Goal: Find specific page/section: Find specific page/section

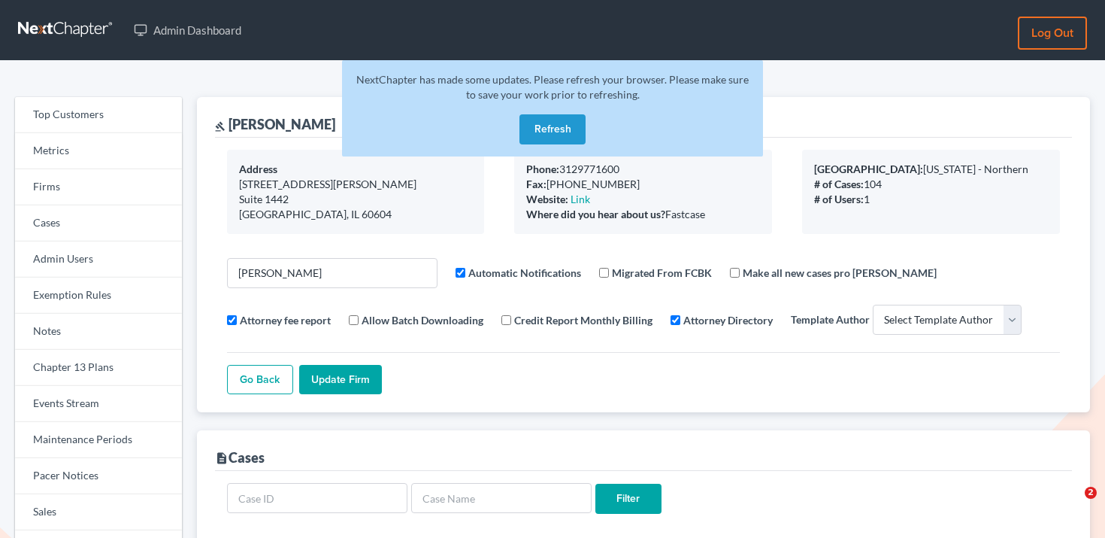
select select
click at [88, 195] on link "Firms" at bounding box center [98, 187] width 167 height 36
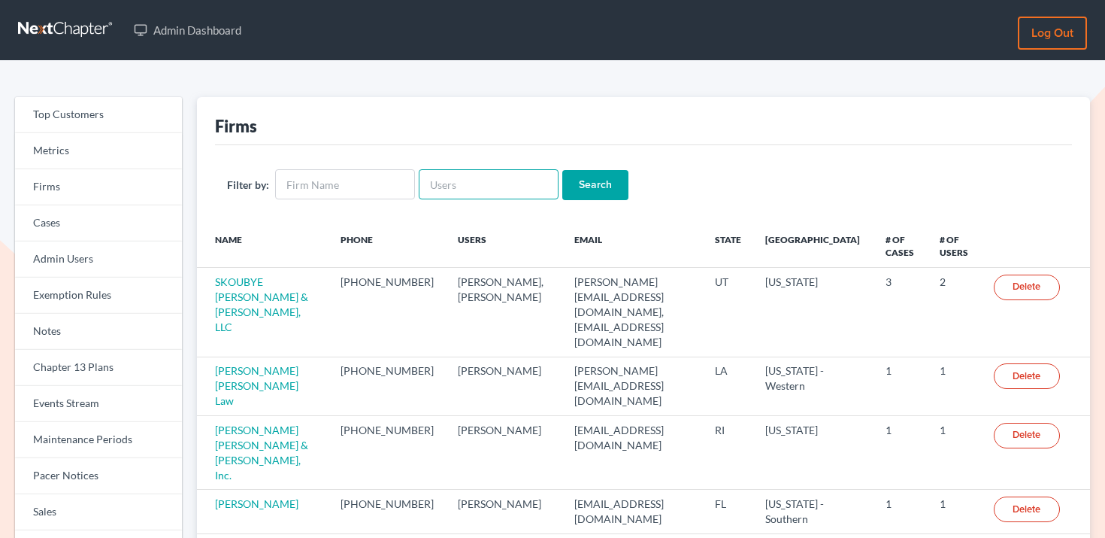
click at [488, 183] on input "text" at bounding box center [489, 184] width 140 height 30
type input "Corinne"
click at [592, 186] on input "Search" at bounding box center [595, 185] width 66 height 30
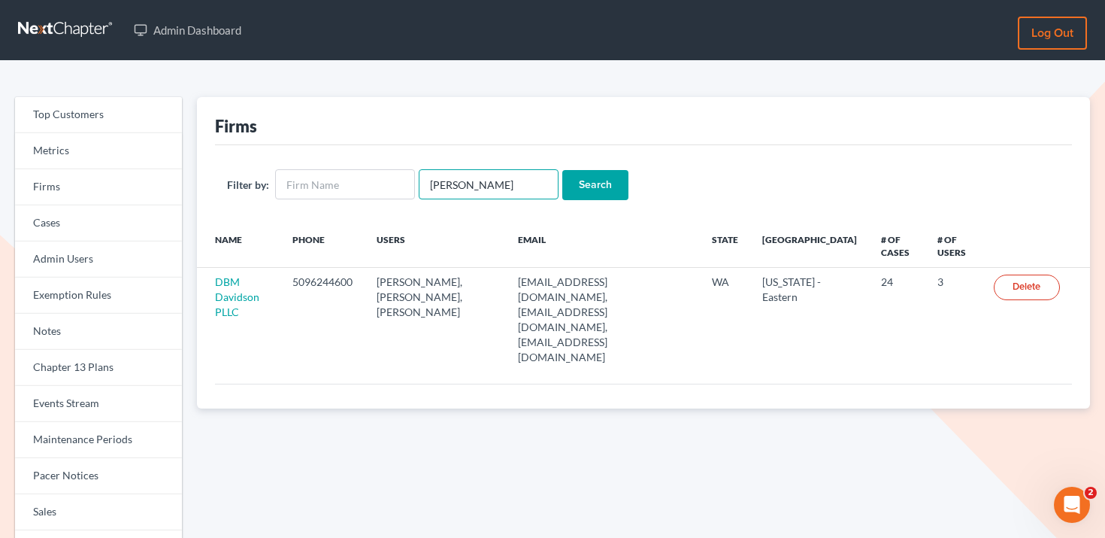
click at [472, 174] on input "Corinne" at bounding box center [489, 184] width 140 height 30
paste input "corinne.ledrew@ucf.edu"
type input "corinne.ledrew@ucf.edu"
click at [589, 182] on input "Search" at bounding box center [595, 185] width 66 height 30
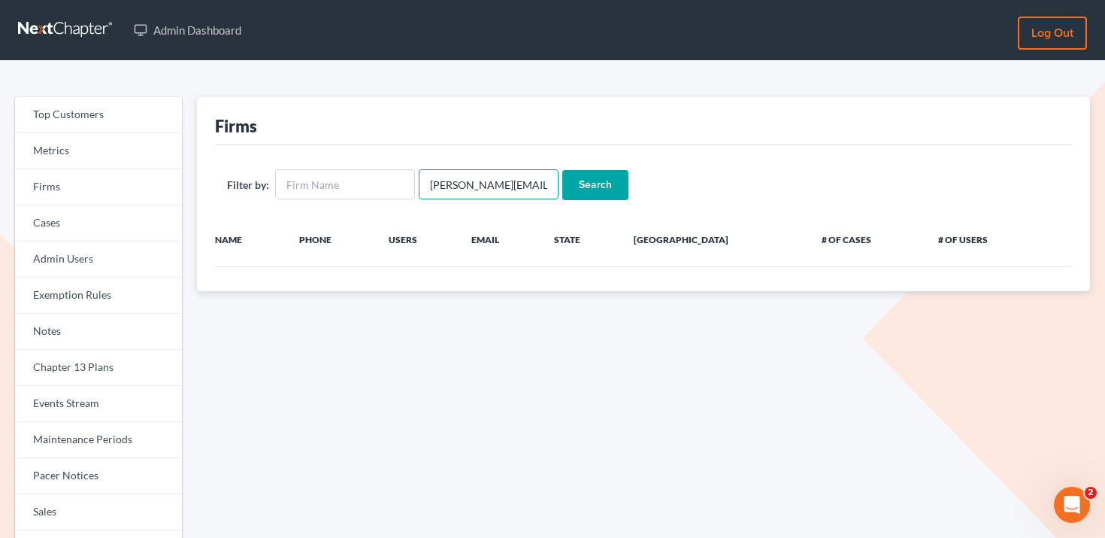
click at [528, 191] on input "corinne.ledrew@ucf.edu" at bounding box center [489, 184] width 140 height 30
click at [359, 180] on input "text" at bounding box center [345, 184] width 140 height 30
paste input "UCF Student Legal Services"
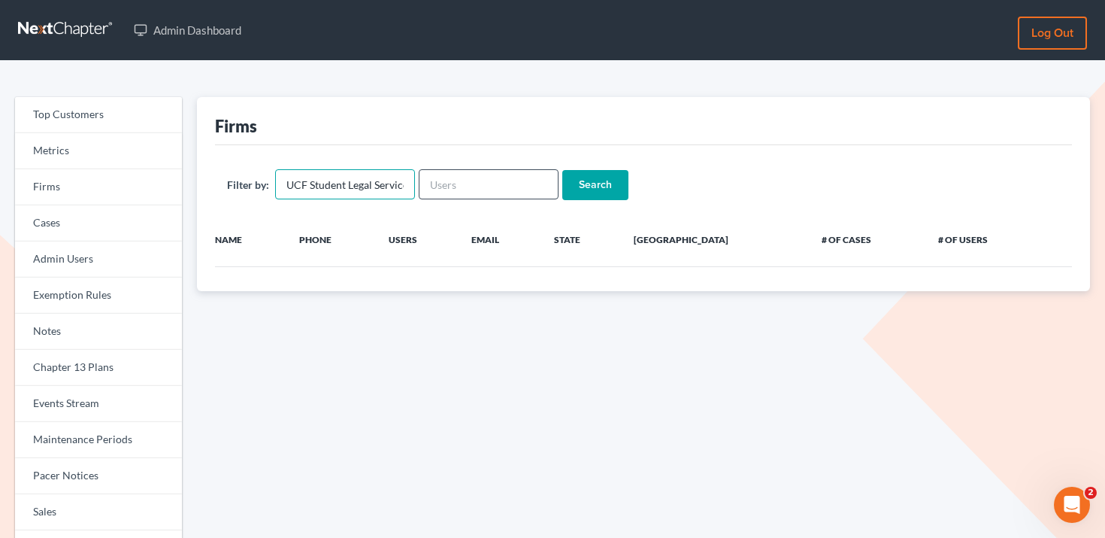
scroll to position [0, 14]
type input "UCF Student Legal Services"
click at [574, 180] on input "Search" at bounding box center [595, 185] width 66 height 30
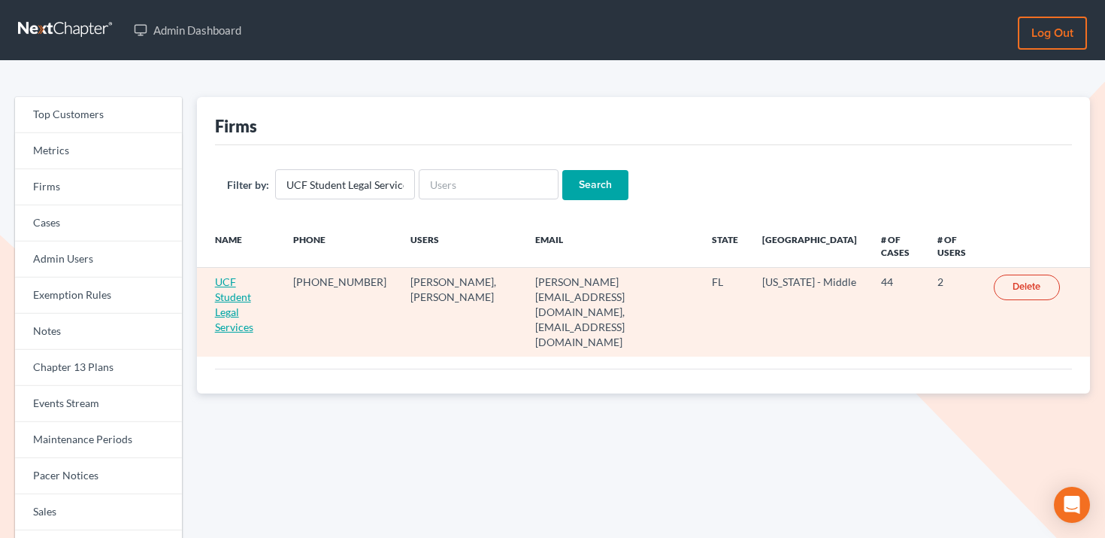
click at [253, 280] on link "UCF Student Legal Services" at bounding box center [234, 304] width 38 height 58
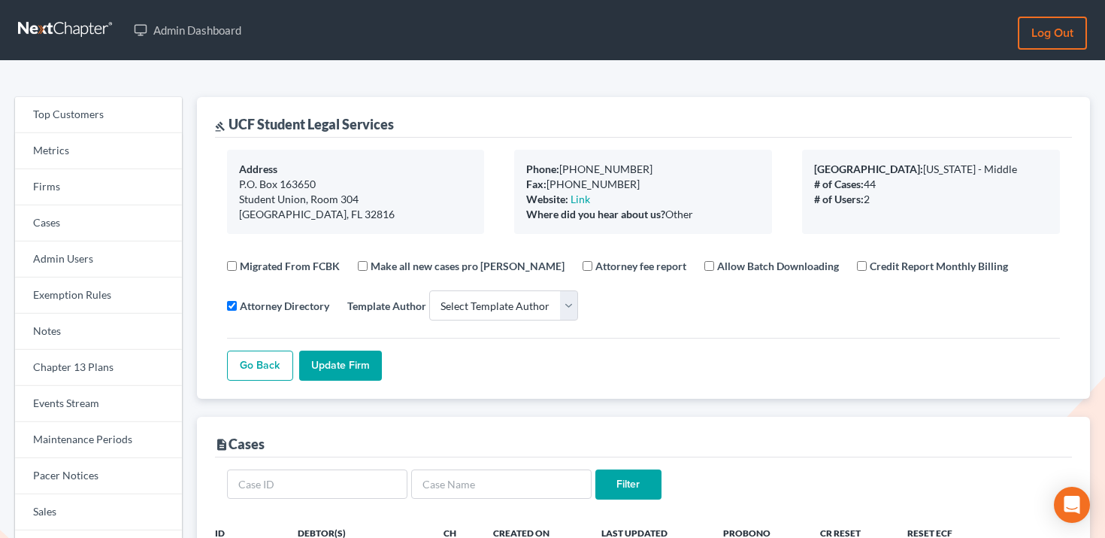
select select
drag, startPoint x: 399, startPoint y: 126, endPoint x: 231, endPoint y: 123, distance: 168.4
click at [231, 123] on div "gavel UCF Student Legal Services" at bounding box center [643, 117] width 857 height 41
copy div "UCF Student Legal Services"
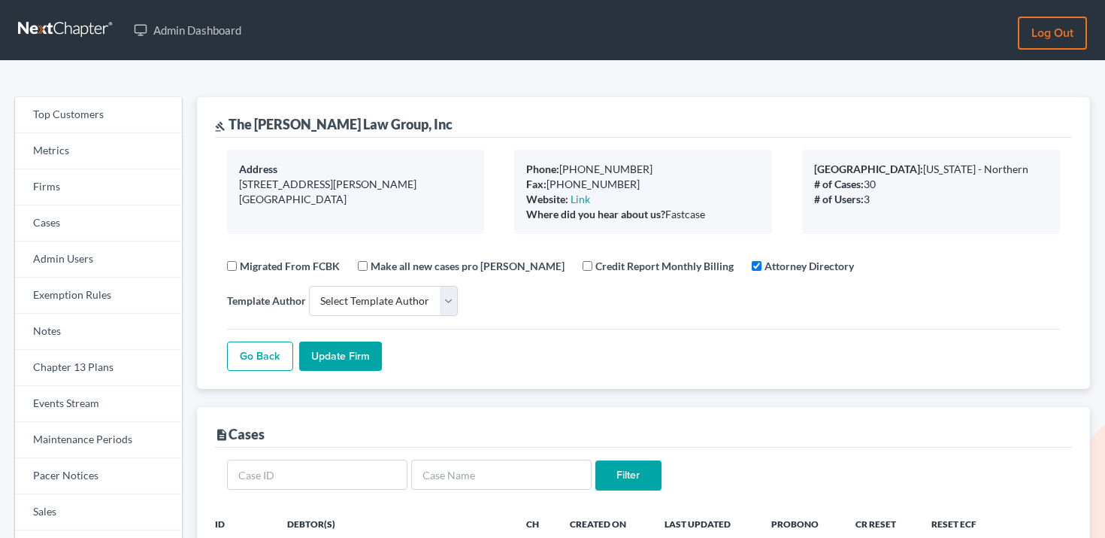
select select
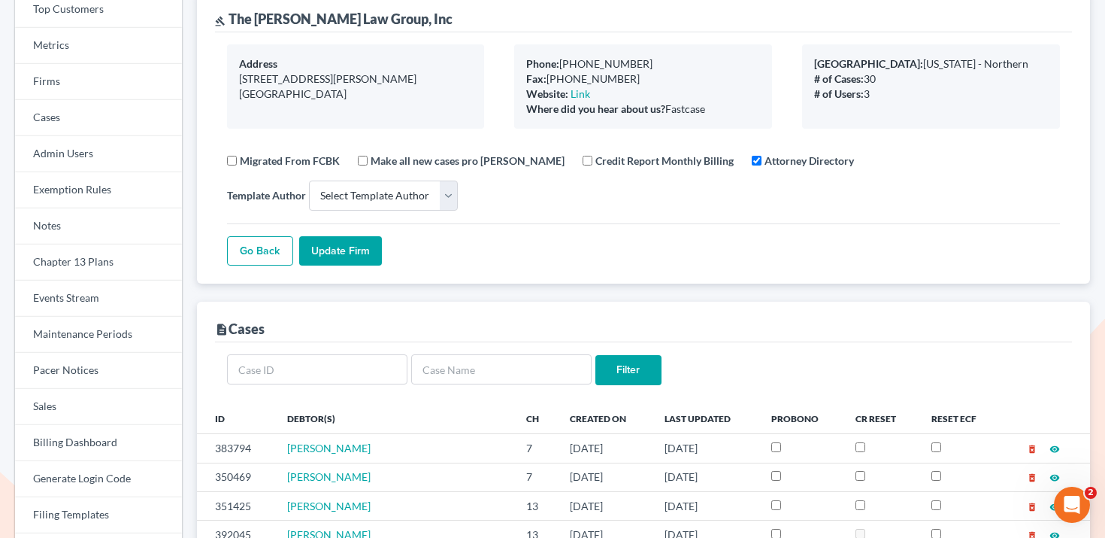
scroll to position [108, 0]
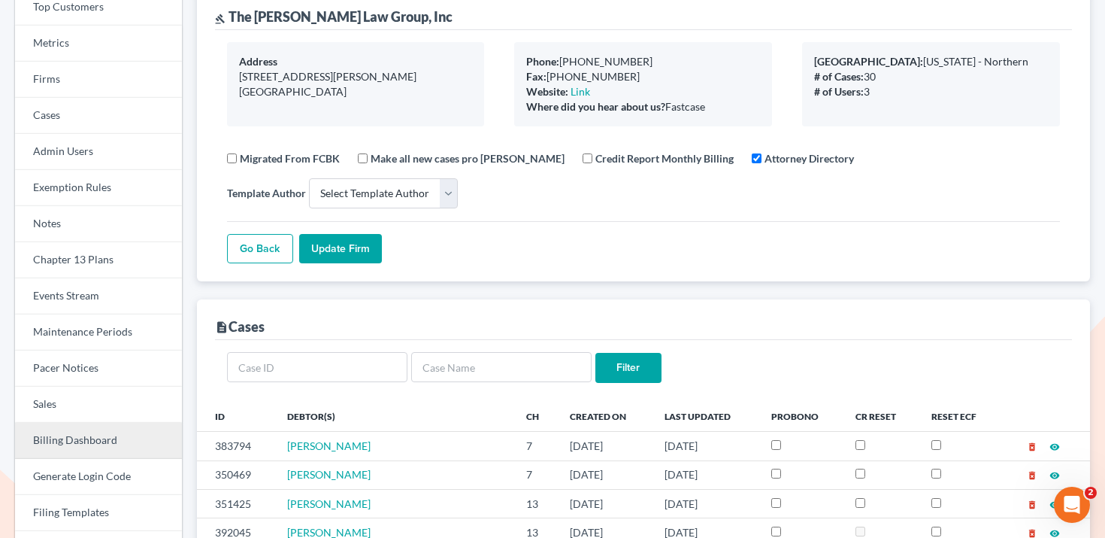
click at [91, 432] on link "Billing Dashboard" at bounding box center [98, 440] width 167 height 36
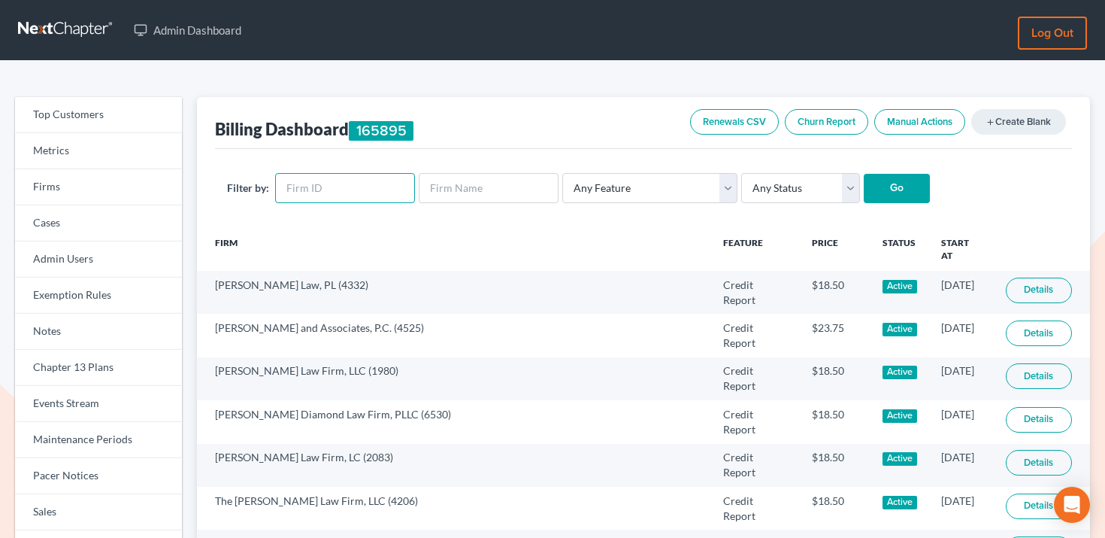
click at [362, 201] on input "text" at bounding box center [345, 188] width 140 height 30
paste input "4710"
type input "4710"
click at [911, 180] on input "Go" at bounding box center [897, 189] width 66 height 30
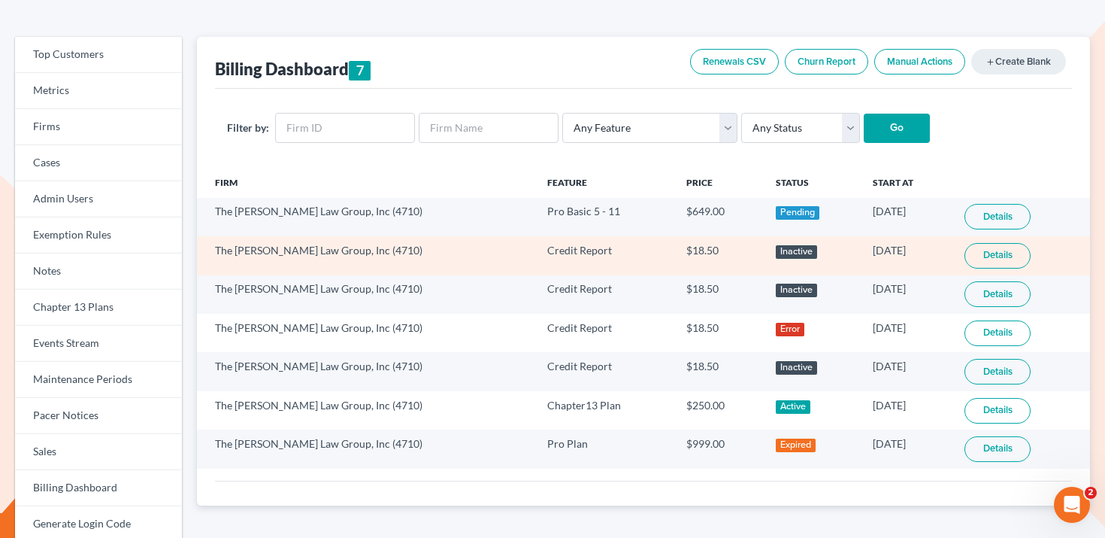
scroll to position [62, 0]
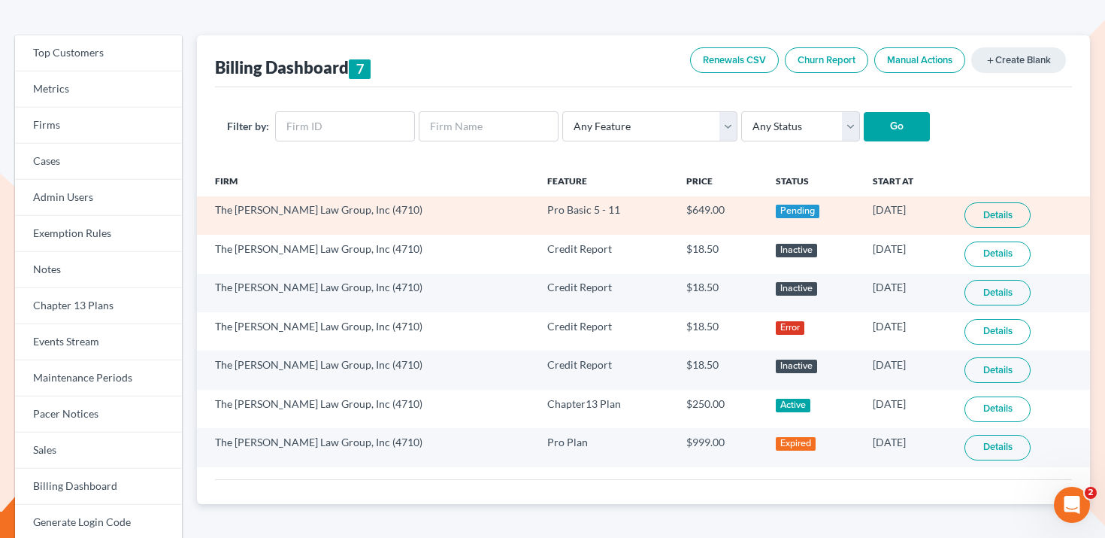
click at [246, 214] on td "The Mlnarik Law Group, Inc (4710)" at bounding box center [366, 215] width 338 height 38
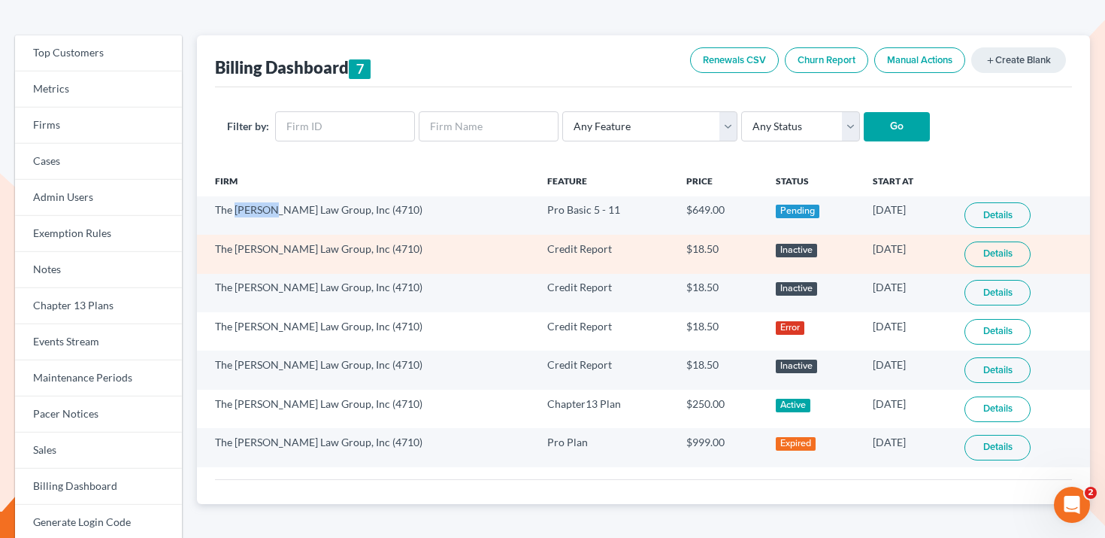
copy td "Mlnarik"
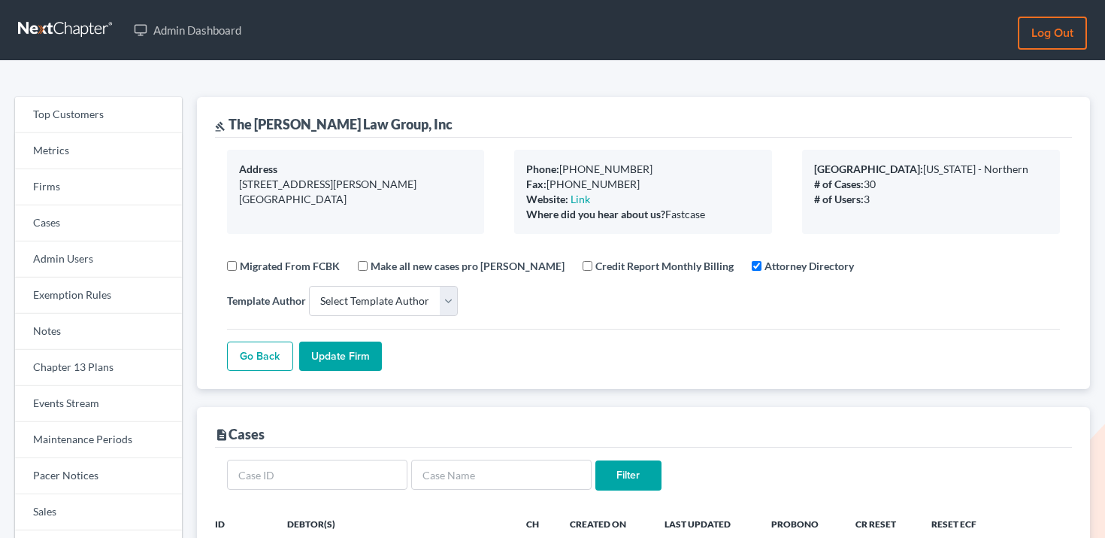
select select
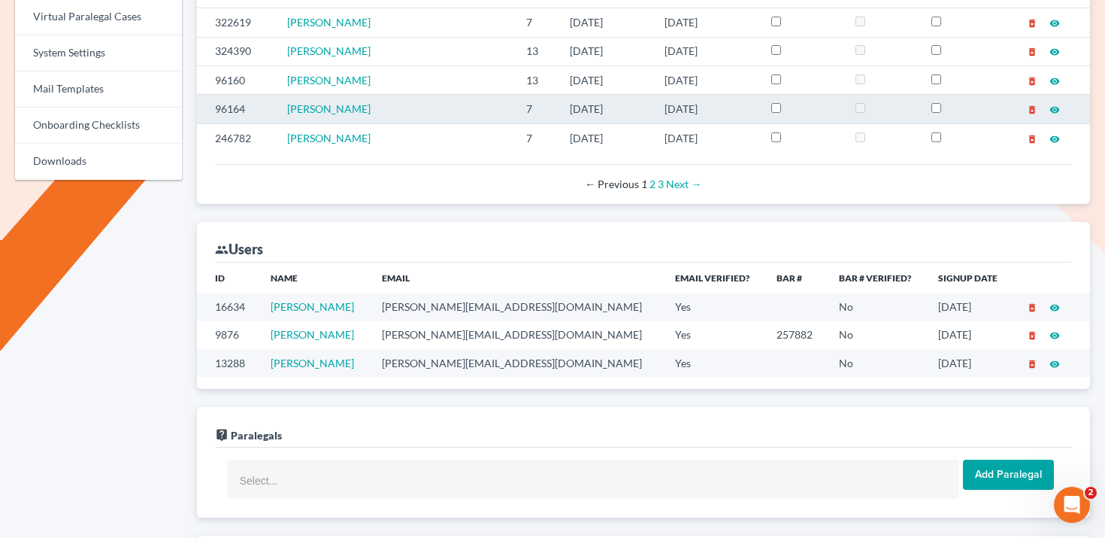
scroll to position [707, 0]
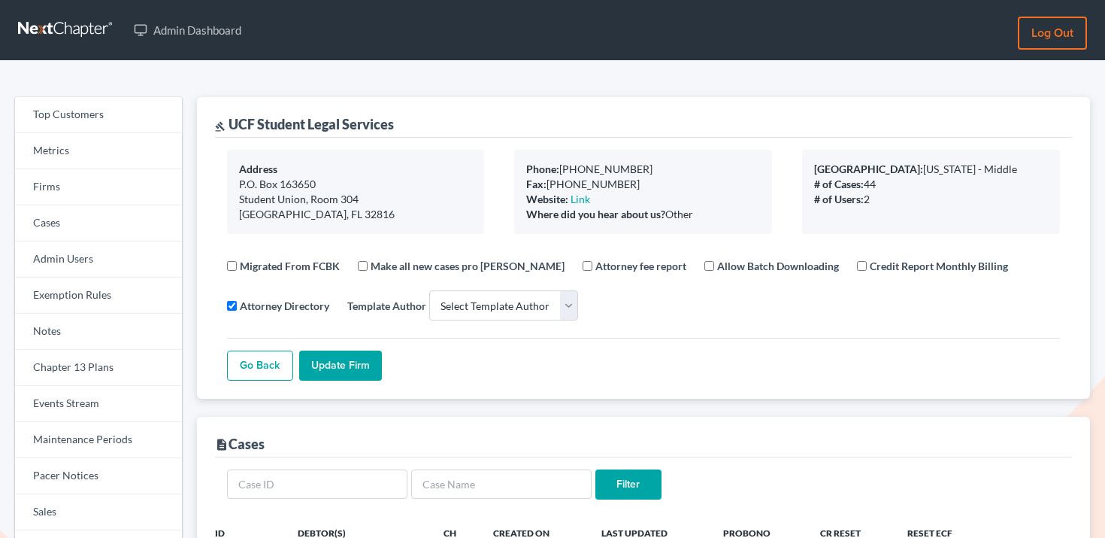
select select
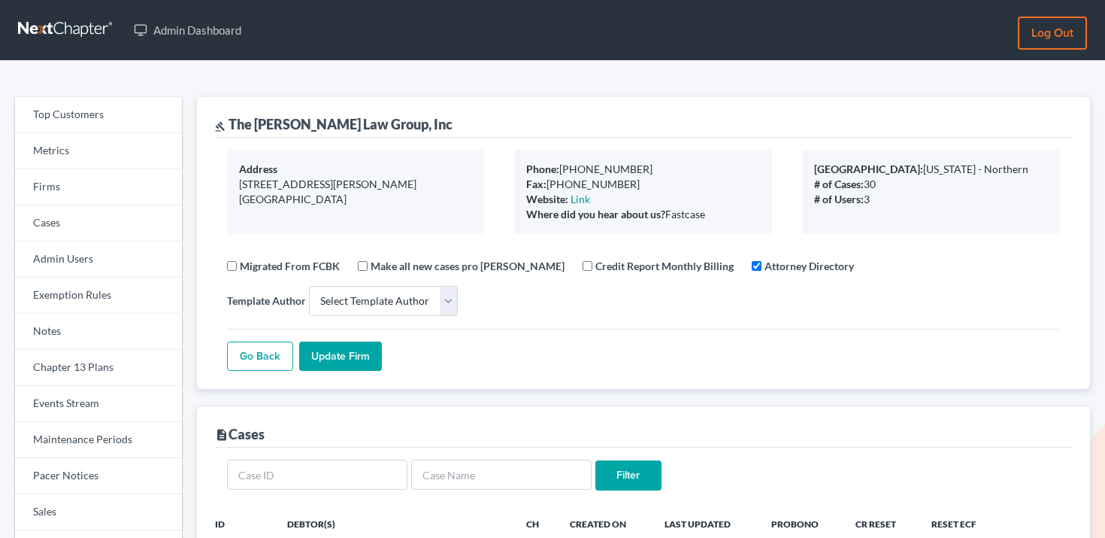
select select
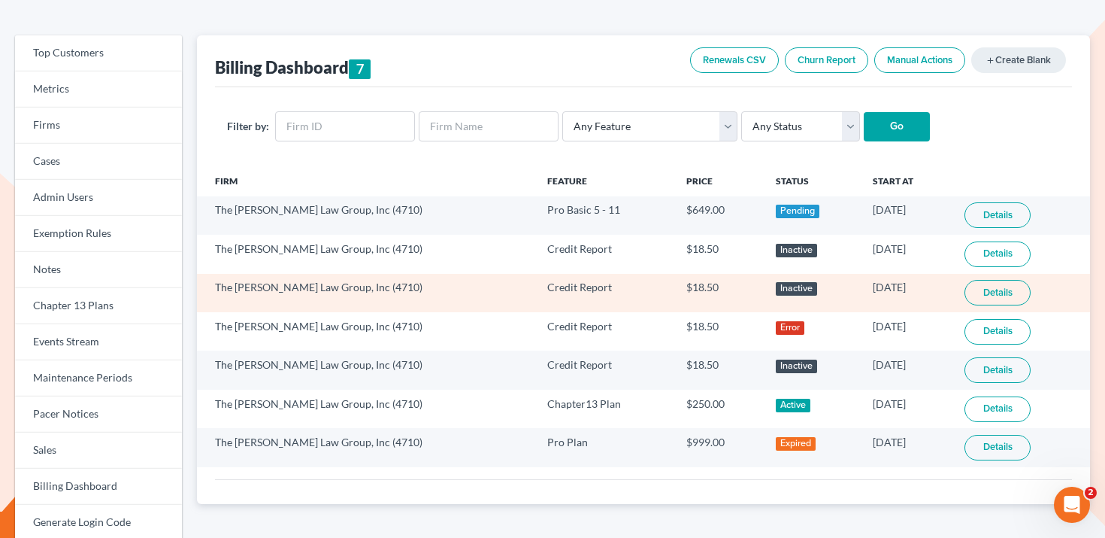
scroll to position [83, 0]
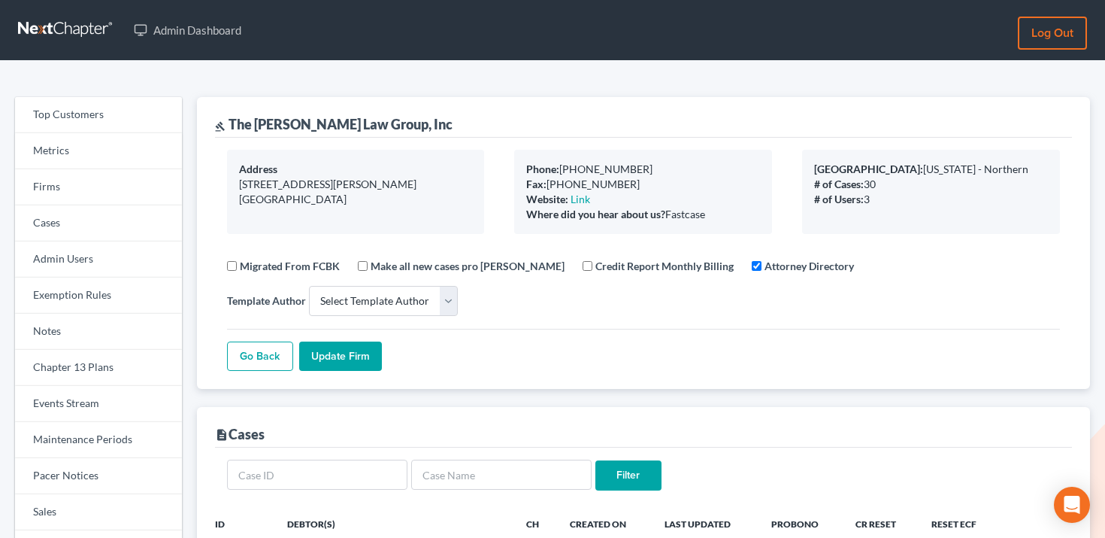
select select
click at [101, 179] on link "Firms" at bounding box center [98, 187] width 167 height 36
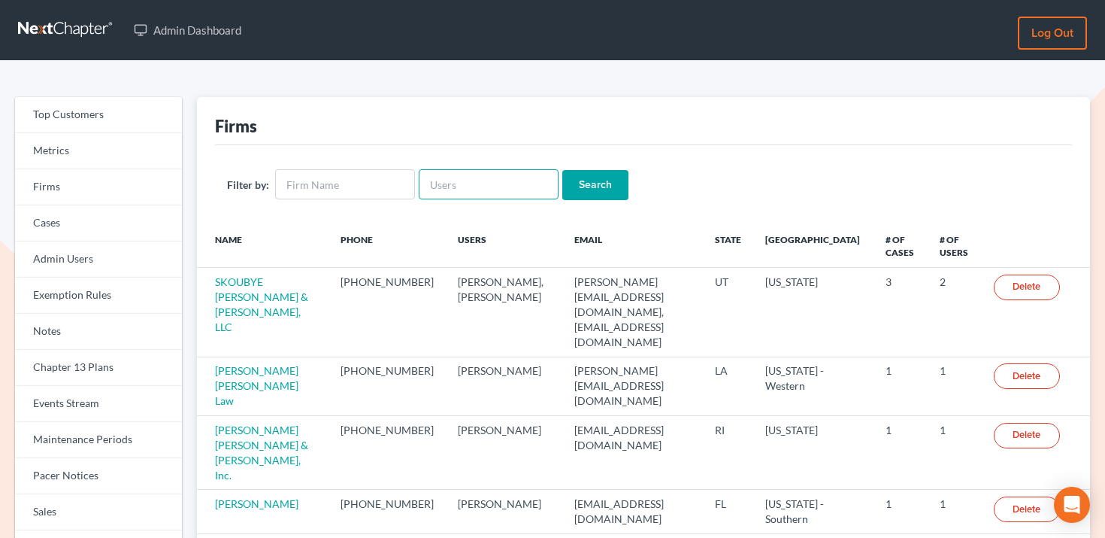
click at [489, 182] on input "text" at bounding box center [489, 184] width 140 height 30
paste input "[PERSON_NAME][EMAIL_ADDRESS][DOMAIN_NAME]"
type input "[PERSON_NAME][EMAIL_ADDRESS][DOMAIN_NAME]"
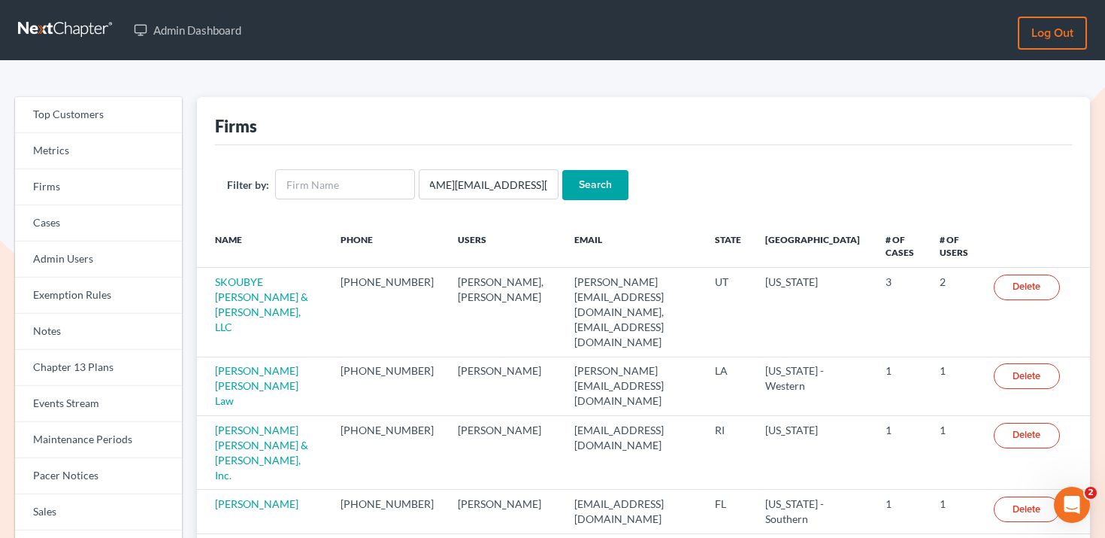
click at [571, 180] on input "Search" at bounding box center [595, 185] width 66 height 30
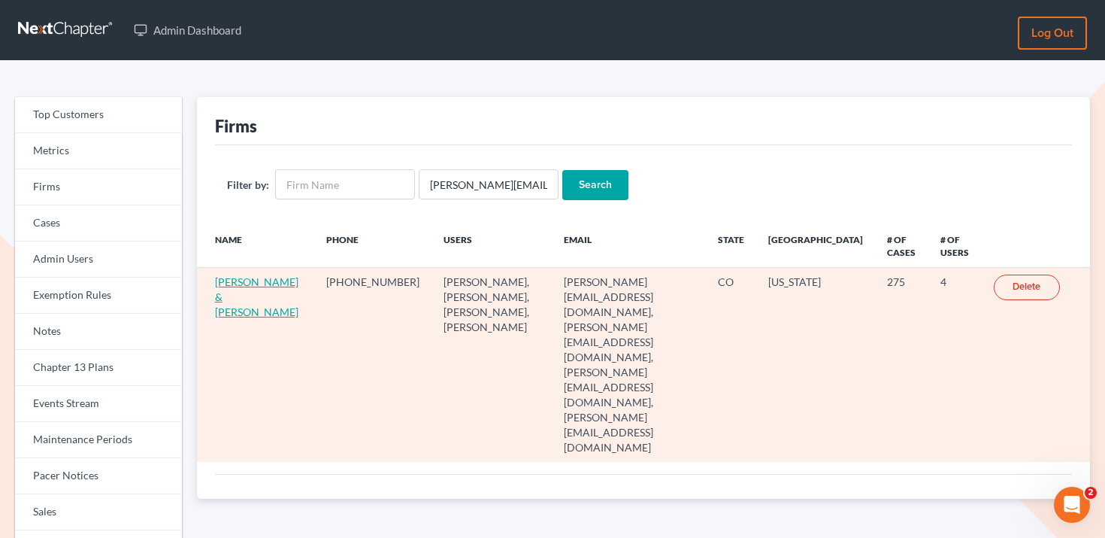
click at [248, 287] on link "Fleming & Lowenberg" at bounding box center [256, 296] width 83 height 43
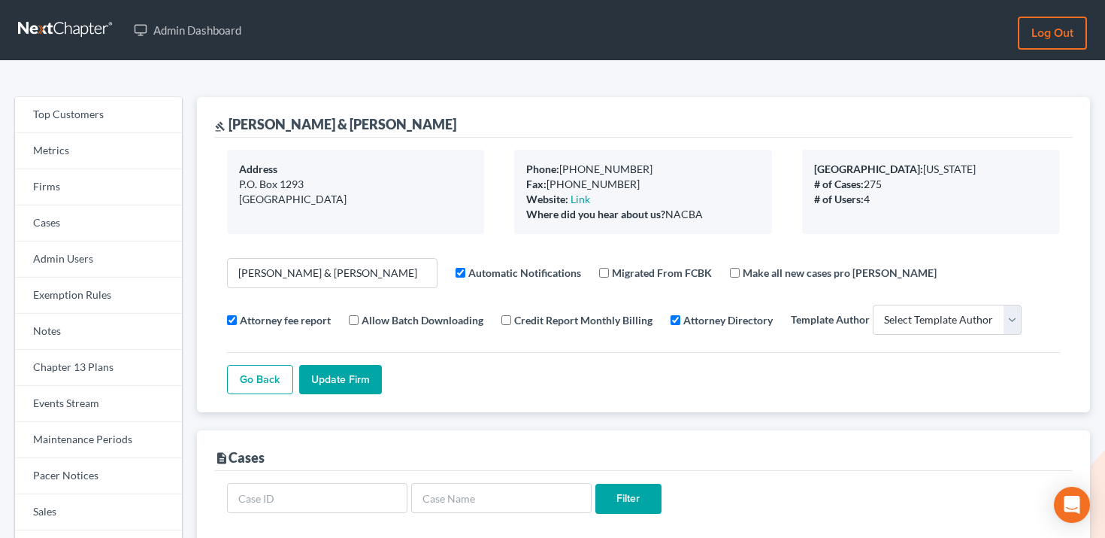
select select
